Goal: Communication & Community: Participate in discussion

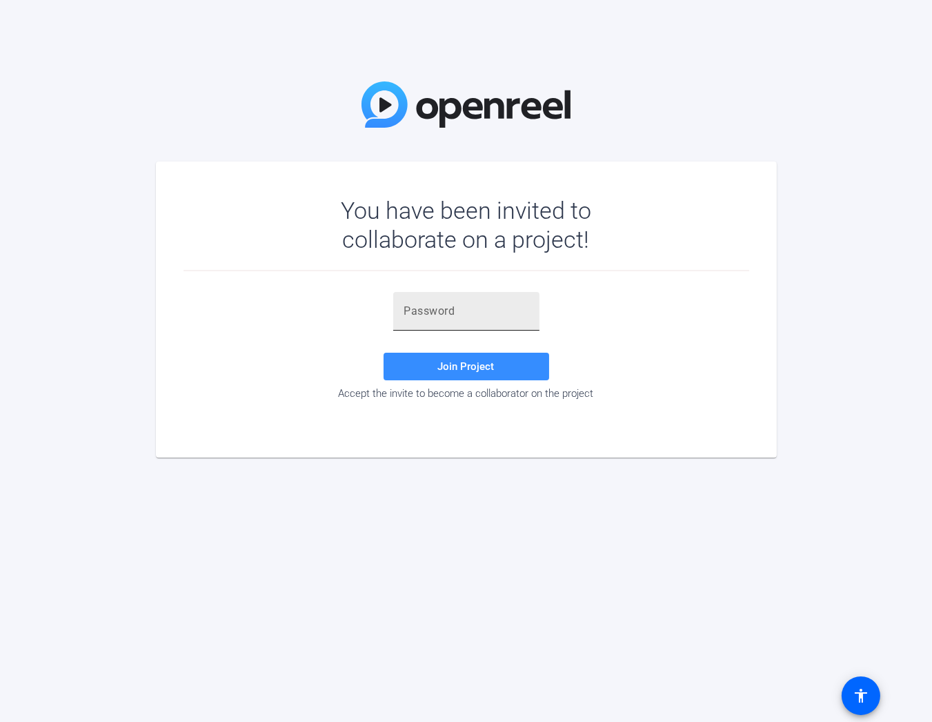
click at [455, 313] on input "text" at bounding box center [466, 311] width 124 height 17
paste input "[q@AT="
click at [463, 364] on span "Join Project" at bounding box center [466, 366] width 57 height 12
click at [409, 313] on input "[q@AT=" at bounding box center [466, 311] width 124 height 17
type input "[q@AT="
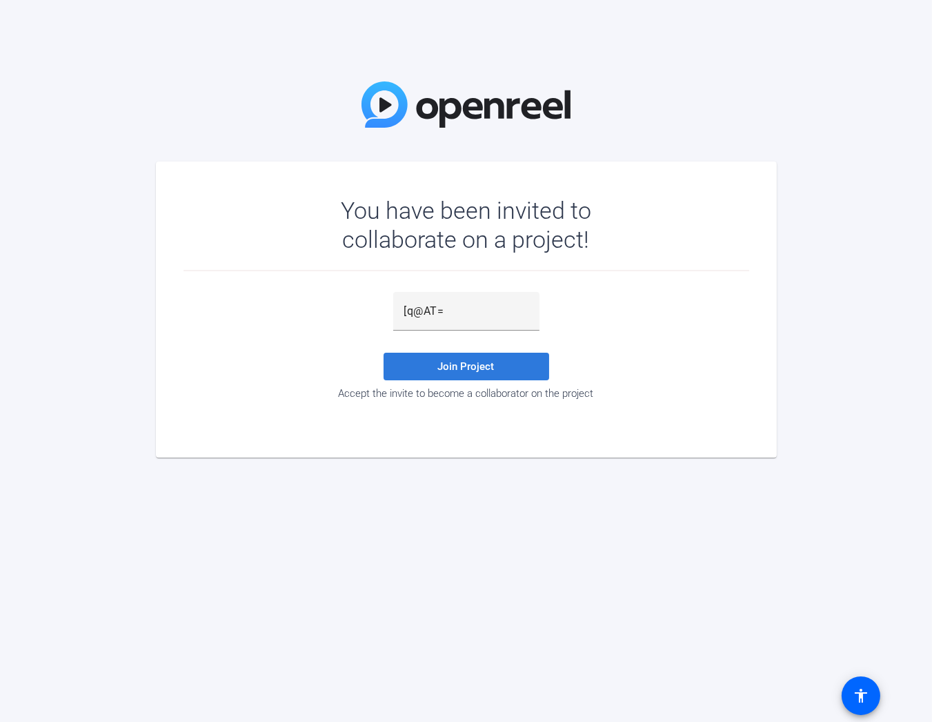
click at [470, 373] on span at bounding box center [467, 366] width 166 height 33
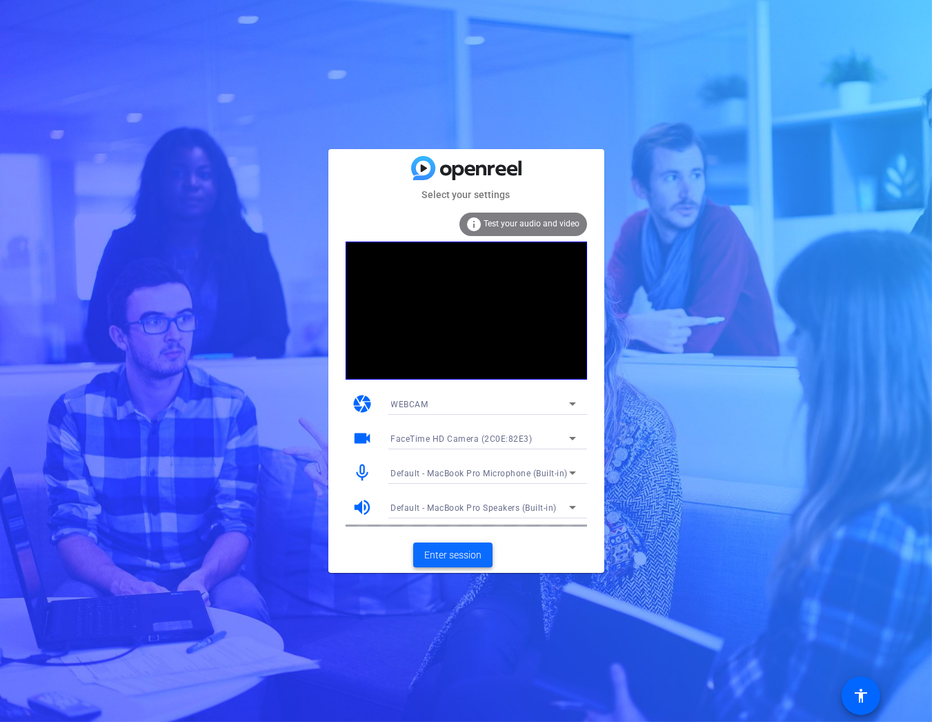
click at [458, 555] on span "Enter session" at bounding box center [452, 555] width 57 height 14
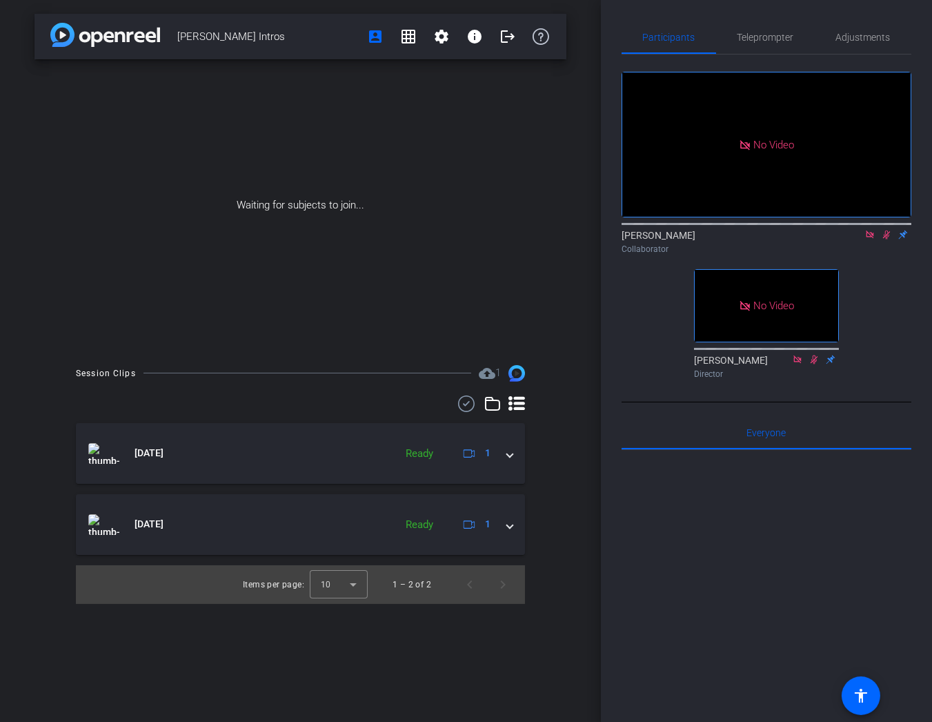
click at [889, 239] on icon at bounding box center [886, 235] width 11 height 10
click at [887, 239] on icon at bounding box center [887, 235] width 8 height 9
click at [887, 239] on icon at bounding box center [887, 235] width 6 height 9
click at [886, 239] on icon at bounding box center [887, 235] width 8 height 9
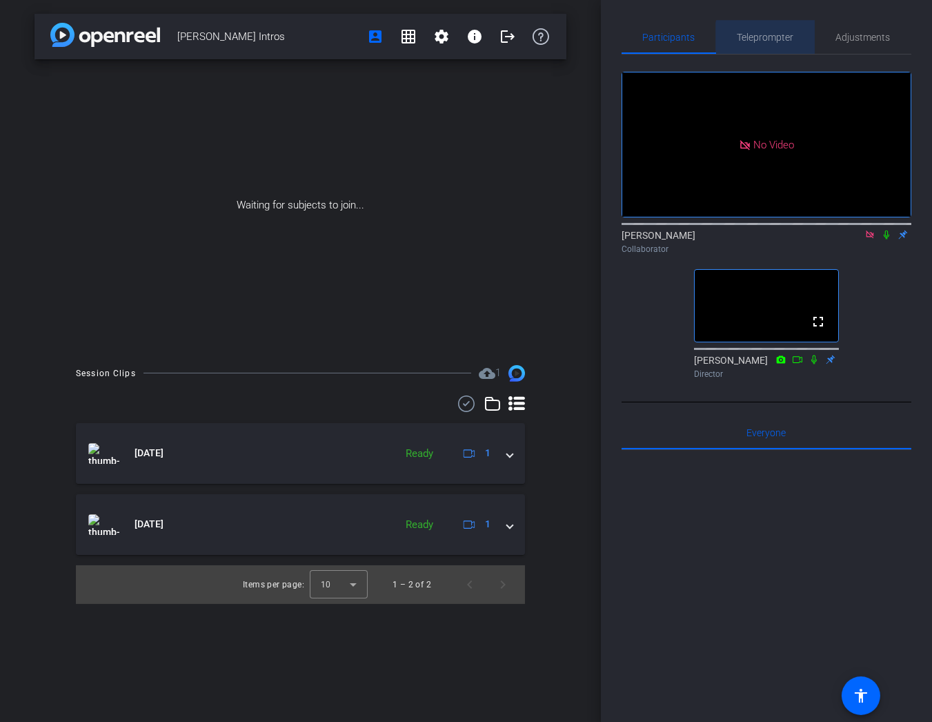
click at [769, 40] on span "Teleprompter" at bounding box center [766, 37] width 57 height 10
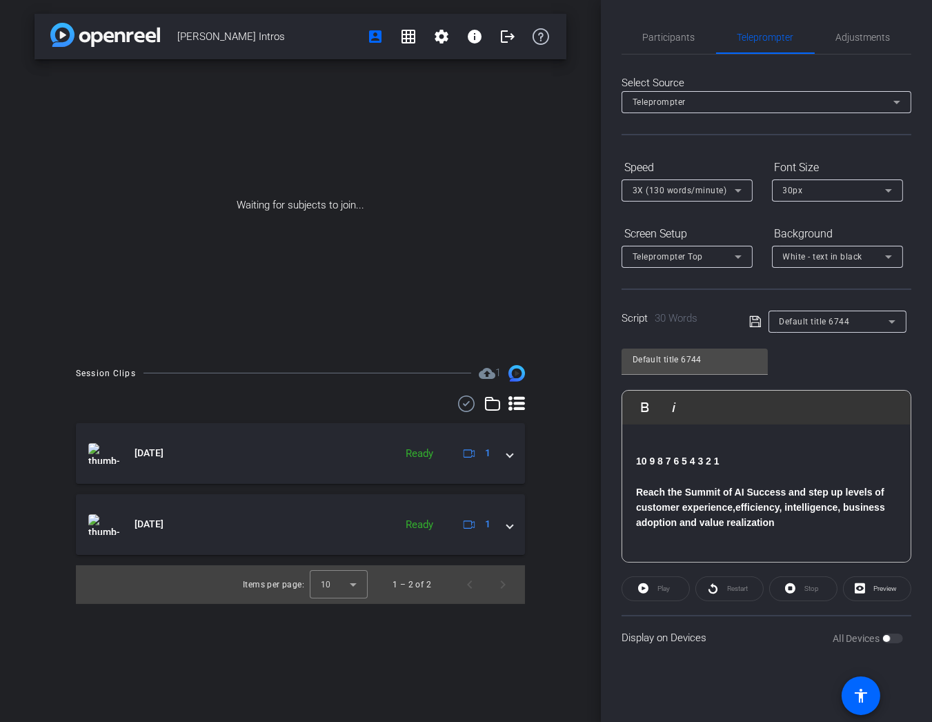
click at [710, 478] on p at bounding box center [766, 476] width 261 height 15
drag, startPoint x: 735, startPoint y: 469, endPoint x: 605, endPoint y: 364, distance: 166.9
click at [605, 364] on div "Participants Teleprompter Adjustments tara Collaborator Prem Chawla Director Ev…" at bounding box center [766, 361] width 331 height 722
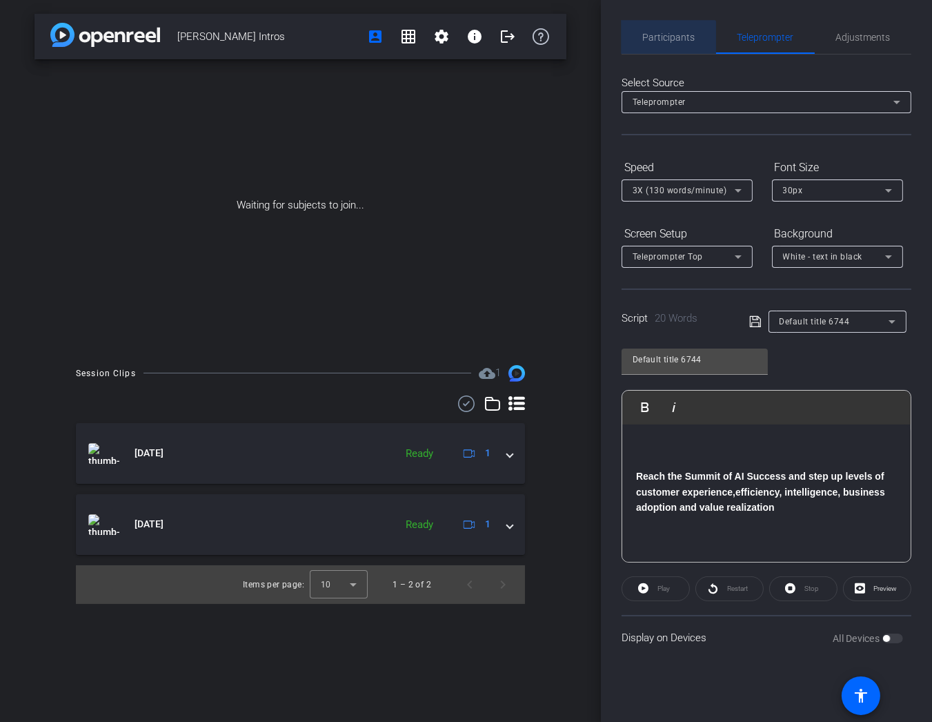
click at [665, 49] on span "Participants" at bounding box center [669, 37] width 52 height 33
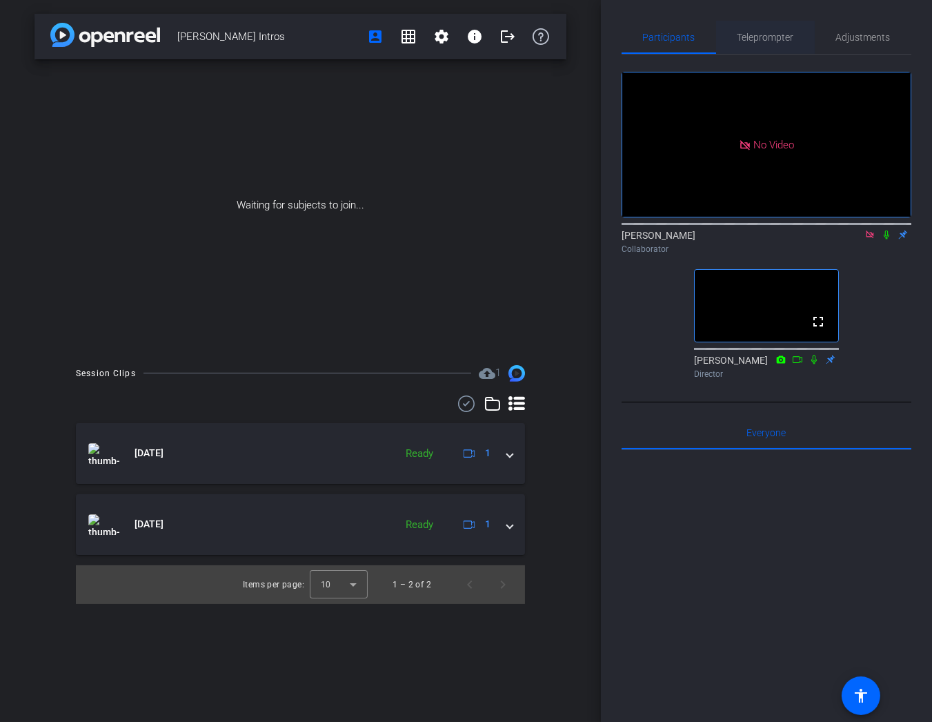
click at [738, 47] on span "Teleprompter" at bounding box center [766, 37] width 57 height 33
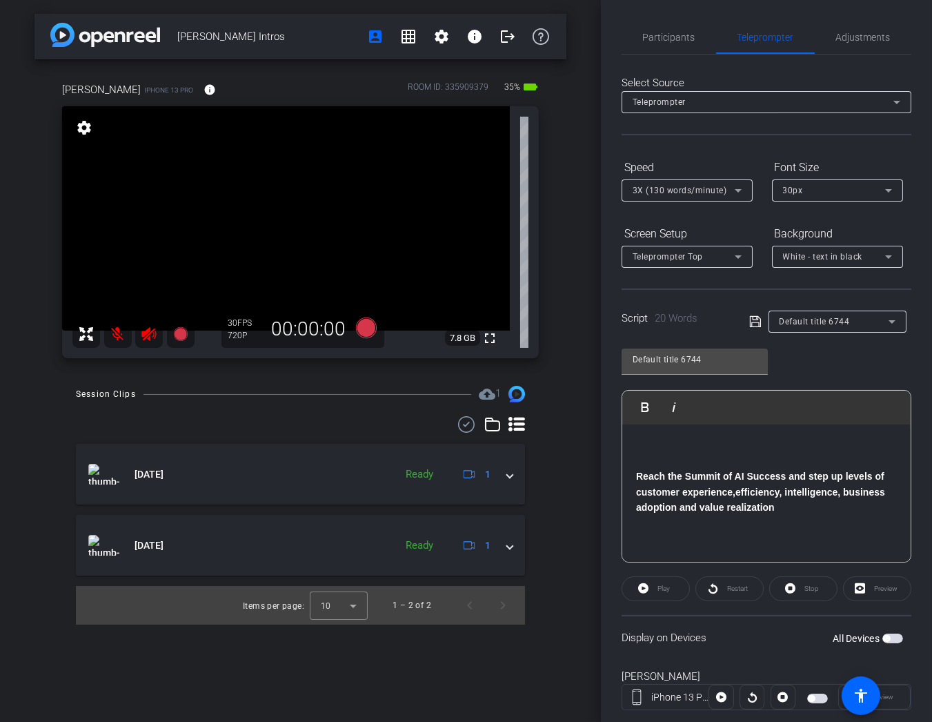
click at [890, 637] on span "button" at bounding box center [886, 638] width 7 height 7
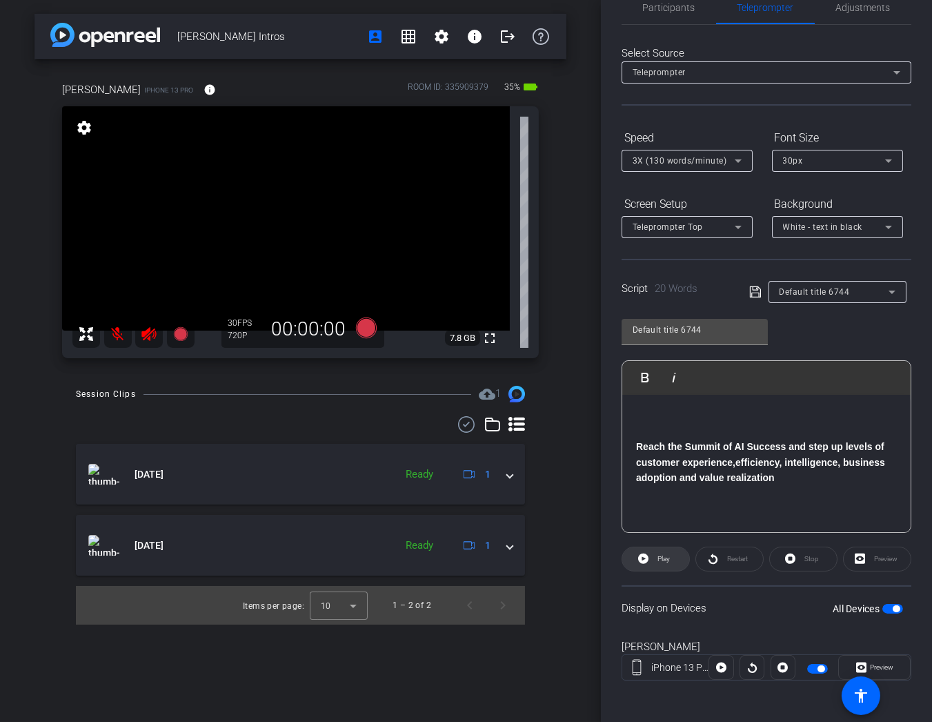
click at [662, 551] on span "Play" at bounding box center [662, 558] width 16 height 19
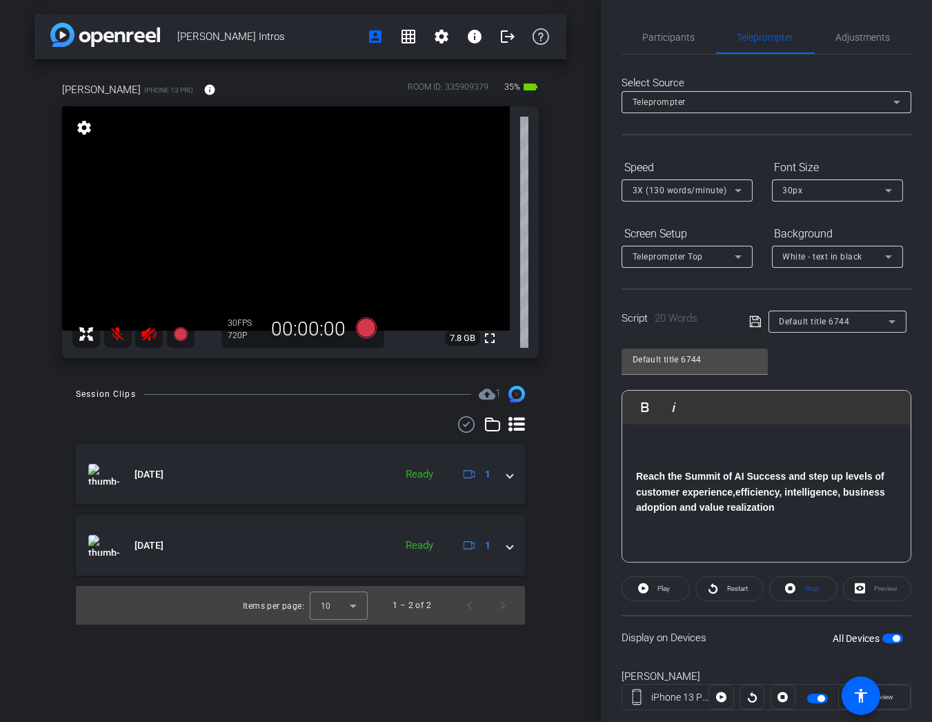
click at [223, 256] on video at bounding box center [286, 218] width 448 height 224
